Goal: Task Accomplishment & Management: Use online tool/utility

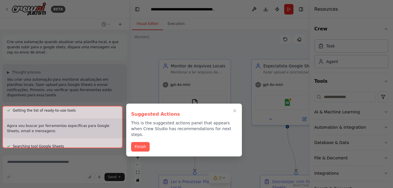
scroll to position [794, 0]
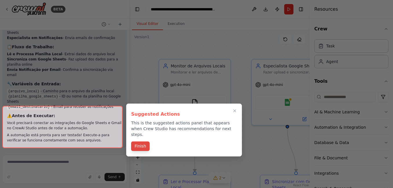
click at [142, 141] on button "Finish" at bounding box center [140, 146] width 19 height 10
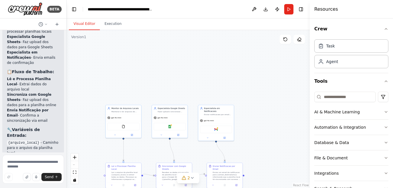
scroll to position [1203, 0]
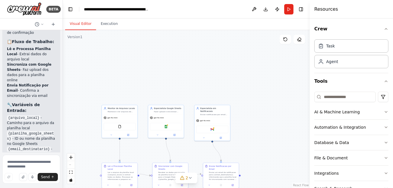
drag, startPoint x: 129, startPoint y: 128, endPoint x: 63, endPoint y: 118, distance: 67.0
click at [63, 118] on div "BETA Crie uma automação quando atualizar uma planilha local, e que quando subir…" at bounding box center [196, 94] width 393 height 188
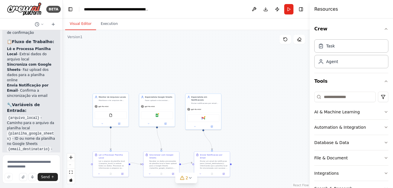
drag, startPoint x: 266, startPoint y: 95, endPoint x: 253, endPoint y: 58, distance: 39.3
click at [253, 58] on div ".deletable-edge-delete-btn { width: 20px; height: 20px; border: 0px solid #ffff…" at bounding box center [186, 109] width 247 height 158
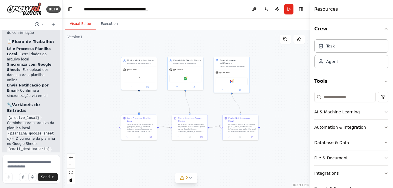
drag, startPoint x: 243, startPoint y: 130, endPoint x: 276, endPoint y: 119, distance: 34.5
click at [276, 119] on div ".deletable-edge-delete-btn { width: 20px; height: 20px; border: 0px solid #ffff…" at bounding box center [186, 109] width 247 height 158
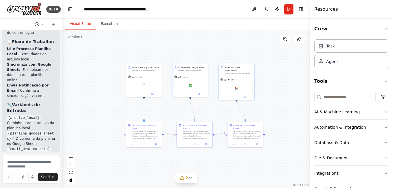
drag, startPoint x: 257, startPoint y: 98, endPoint x: 275, endPoint y: 112, distance: 23.0
click at [275, 112] on div ".deletable-edge-delete-btn { width: 20px; height: 20px; border: 0px solid #ffff…" at bounding box center [186, 109] width 247 height 158
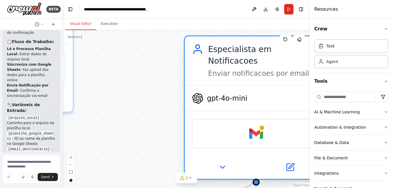
drag, startPoint x: 208, startPoint y: 68, endPoint x: 221, endPoint y: 121, distance: 54.3
click at [275, 130] on div "Gmail" at bounding box center [256, 134] width 128 height 30
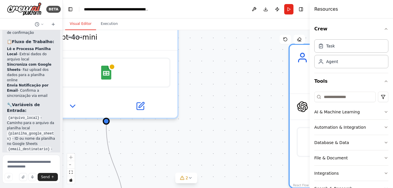
drag, startPoint x: 154, startPoint y: 103, endPoint x: 201, endPoint y: 101, distance: 47.5
click at [258, 110] on div ".deletable-edge-delete-btn { width: 20px; height: 20px; border: 0px solid #ffff…" at bounding box center [186, 109] width 247 height 158
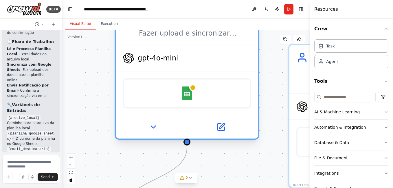
drag, startPoint x: 186, startPoint y: 83, endPoint x: 235, endPoint y: 103, distance: 52.9
click at [235, 103] on div "Google Sheets" at bounding box center [187, 93] width 128 height 30
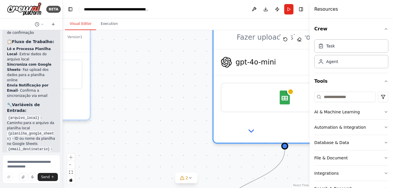
drag, startPoint x: 97, startPoint y: 85, endPoint x: 191, endPoint y: 87, distance: 94.0
click at [195, 87] on div ".deletable-edge-delete-btn { width: 20px; height: 20px; border: 0px solid #ffff…" at bounding box center [186, 109] width 247 height 158
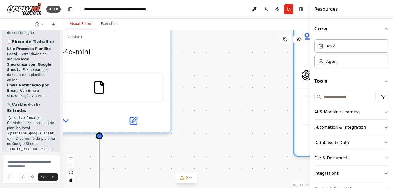
drag, startPoint x: 126, startPoint y: 87, endPoint x: 201, endPoint y: 100, distance: 76.3
click at [201, 100] on div ".deletable-edge-delete-btn { width: 20px; height: 20px; border: 0px solid #ffff…" at bounding box center [186, 109] width 247 height 158
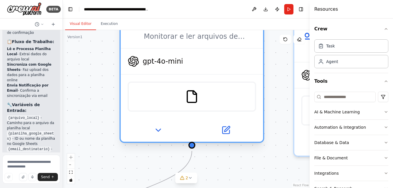
drag, startPoint x: 104, startPoint y: 90, endPoint x: 197, endPoint y: 104, distance: 94.2
click at [197, 104] on div "FileReadTool" at bounding box center [191, 97] width 128 height 30
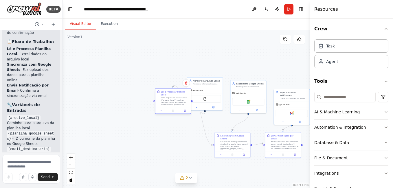
drag, startPoint x: 197, startPoint y: 140, endPoint x: 189, endPoint y: 93, distance: 47.5
click at [189, 97] on div "Ler o arquivo de planilha local ({arquivo_local}) e extrair todos os dados. Pro…" at bounding box center [175, 101] width 28 height 9
click at [189, 94] on div "Ler o arquivo de planilha local ({arquivo_local}) e extrair todos os dados. Pro…" at bounding box center [175, 98] width 28 height 9
drag, startPoint x: 174, startPoint y: 95, endPoint x: 176, endPoint y: 136, distance: 41.7
click at [171, 143] on div "Ler o arquivo de planilha local ({arquivo_local}) e extrair todos os dados. Pro…" at bounding box center [175, 147] width 28 height 9
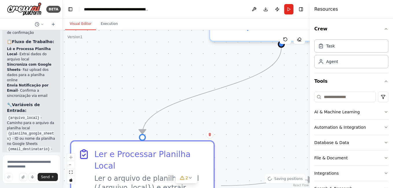
click at [221, 110] on div ".deletable-edge-delete-btn { width: 20px; height: 20px; border: 0px solid #ffff…" at bounding box center [186, 109] width 247 height 158
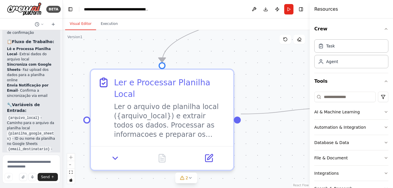
drag, startPoint x: 191, startPoint y: 118, endPoint x: 206, endPoint y: 48, distance: 71.8
click at [206, 48] on div ".deletable-edge-delete-btn { width: 20px; height: 20px; border: 0px solid #ffff…" at bounding box center [186, 109] width 247 height 158
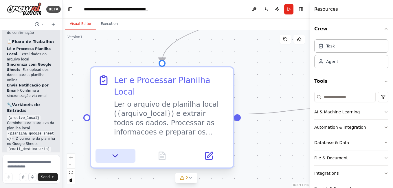
click at [115, 155] on icon at bounding box center [115, 156] width 5 height 2
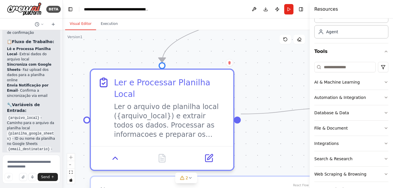
scroll to position [47, 0]
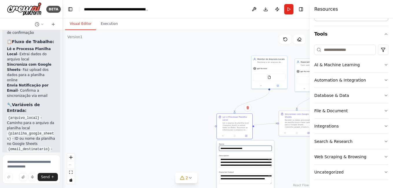
drag, startPoint x: 225, startPoint y: 146, endPoint x: 192, endPoint y: 127, distance: 38.0
click at [195, 145] on div ".deletable-edge-delete-btn { width: 20px; height: 20px; border: 0px solid #ffff…" at bounding box center [186, 109] width 247 height 158
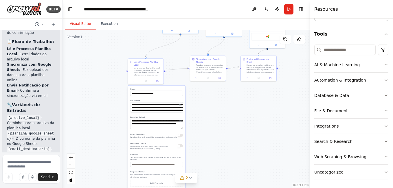
drag, startPoint x: 191, startPoint y: 119, endPoint x: 101, endPoint y: 64, distance: 105.8
click at [101, 64] on div ".deletable-edge-delete-btn { width: 20px; height: 20px; border: 0px solid #ffff…" at bounding box center [186, 109] width 247 height 158
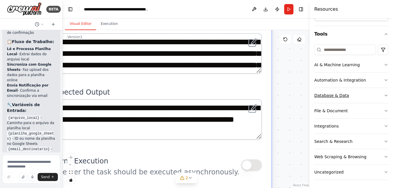
drag, startPoint x: 146, startPoint y: 93, endPoint x: 318, endPoint y: 101, distance: 171.6
click at [318, 101] on div "BETA Crie uma automação quando atualizar uma planilha local, e que quando subir…" at bounding box center [196, 94] width 393 height 188
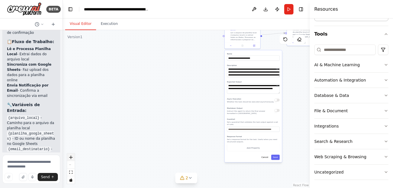
click at [71, 154] on button "zoom in" at bounding box center [71, 157] width 8 height 8
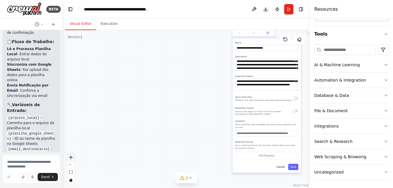
click at [71, 154] on button "zoom in" at bounding box center [71, 157] width 8 height 8
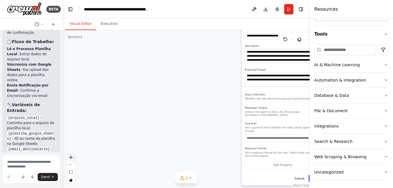
click at [71, 154] on button "zoom in" at bounding box center [71, 157] width 8 height 8
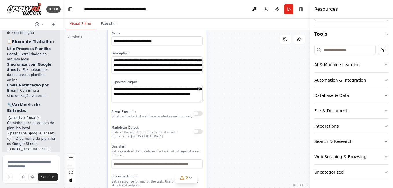
drag, startPoint x: 275, startPoint y: 95, endPoint x: 133, endPoint y: 117, distance: 144.1
click at [133, 117] on div "**********" at bounding box center [157, 123] width 99 height 193
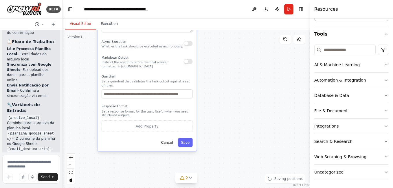
drag, startPoint x: 163, startPoint y: 138, endPoint x: 155, endPoint y: 66, distance: 71.8
click at [155, 66] on div "**********" at bounding box center [146, 54] width 99 height 193
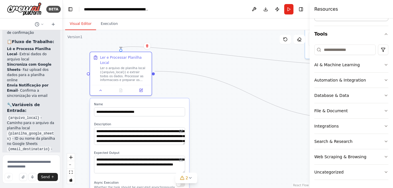
drag, startPoint x: 227, startPoint y: 60, endPoint x: 220, endPoint y: 200, distance: 141.0
click at [220, 188] on html "BETA Crie uma automação quando atualizar uma planilha local, e que quando subir…" at bounding box center [196, 94] width 393 height 188
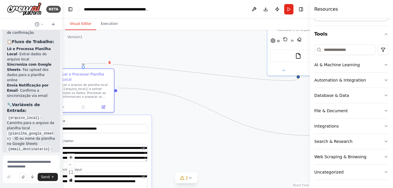
drag, startPoint x: 258, startPoint y: 131, endPoint x: 228, endPoint y: 150, distance: 35.9
click at [230, 150] on div ".deletable-edge-delete-btn { width: 20px; height: 20px; border: 0px solid #ffff…" at bounding box center [186, 109] width 247 height 158
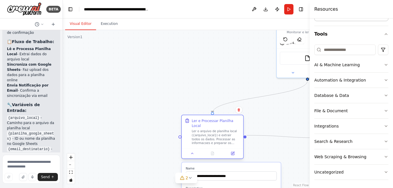
drag, startPoint x: 112, startPoint y: 98, endPoint x: 229, endPoint y: 144, distance: 125.0
click at [230, 148] on div at bounding box center [213, 153] width 62 height 10
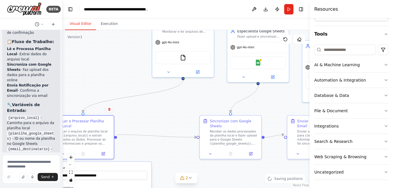
drag, startPoint x: 272, startPoint y: 115, endPoint x: 148, endPoint y: 114, distance: 124.3
click at [148, 114] on div ".deletable-edge-delete-btn { width: 20px; height: 20px; border: 0px solid #ffff…" at bounding box center [186, 109] width 247 height 158
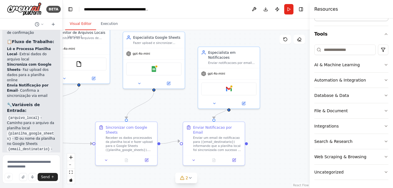
drag, startPoint x: 278, startPoint y: 111, endPoint x: 173, endPoint y: 117, distance: 104.3
click at [173, 117] on div ".deletable-edge-delete-btn { width: 20px; height: 20px; border: 0px solid #ffff…" at bounding box center [186, 109] width 247 height 158
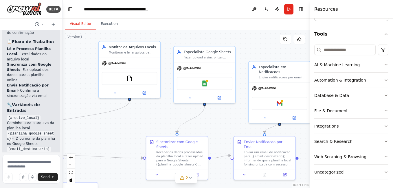
drag, startPoint x: 231, startPoint y: 177, endPoint x: 267, endPoint y: 192, distance: 38.8
click at [267, 188] on html "BETA Crie uma automação quando atualizar uma planilha local, e que quando subir…" at bounding box center [196, 94] width 393 height 188
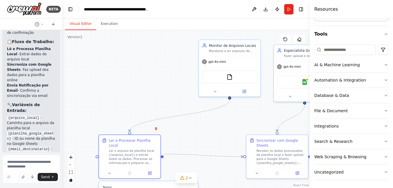
drag, startPoint x: 116, startPoint y: 150, endPoint x: 203, endPoint y: 148, distance: 86.4
click at [203, 148] on div ".deletable-edge-delete-btn { width: 20px; height: 20px; border: 0px solid #ffff…" at bounding box center [186, 109] width 247 height 158
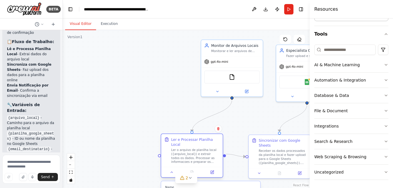
drag, startPoint x: 133, startPoint y: 152, endPoint x: 189, endPoint y: 154, distance: 56.4
click at [191, 154] on div "Ler o arquivo de planilha local ({arquivo_local}) e extrair todos os dados. Pro…" at bounding box center [195, 156] width 49 height 16
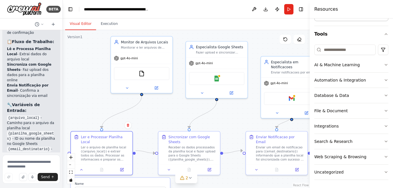
drag, startPoint x: 149, startPoint y: 108, endPoint x: 89, endPoint y: 105, distance: 60.8
click at [89, 105] on div ".deletable-edge-delete-btn { width: 20px; height: 20px; border: 0px solid #ffff…" at bounding box center [186, 109] width 247 height 158
click at [264, 10] on button "Download" at bounding box center [265, 9] width 9 height 10
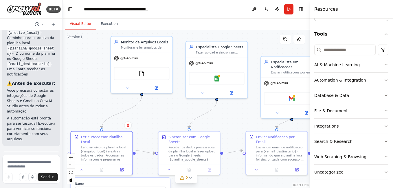
scroll to position [1201, 0]
